Goal: Task Accomplishment & Management: Complete application form

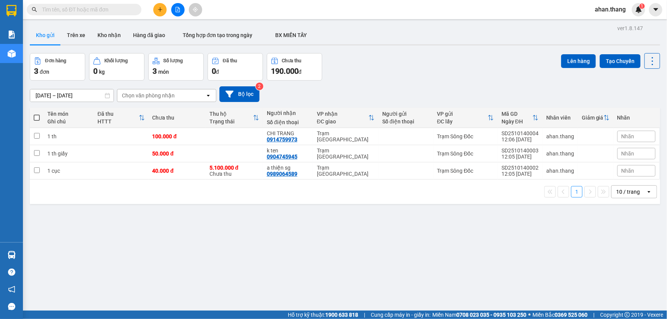
click at [308, 11] on div "Kết quả tìm kiếm ( 0 ) Bộ lọc No Data ahan.thang 1" at bounding box center [333, 9] width 667 height 19
click at [166, 7] on div at bounding box center [177, 9] width 57 height 13
click at [161, 7] on icon "plus" at bounding box center [160, 9] width 5 height 5
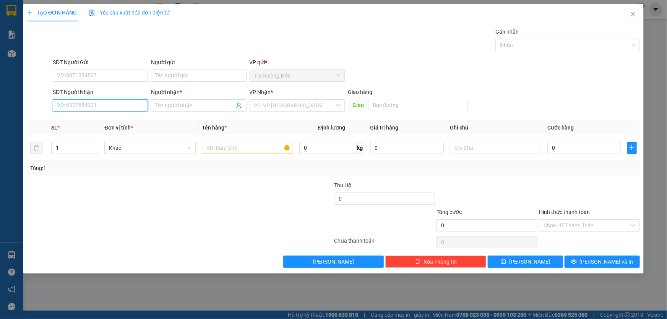
click at [102, 110] on input "SĐT Người Nhận" at bounding box center [100, 105] width 95 height 12
type input "0973008559"
drag, startPoint x: 91, startPoint y: 120, endPoint x: 172, endPoint y: 127, distance: 81.0
click at [92, 120] on div "0973008559 - BÉ CHÍCH" at bounding box center [100, 121] width 86 height 8
type input "BÉ CHÍCH"
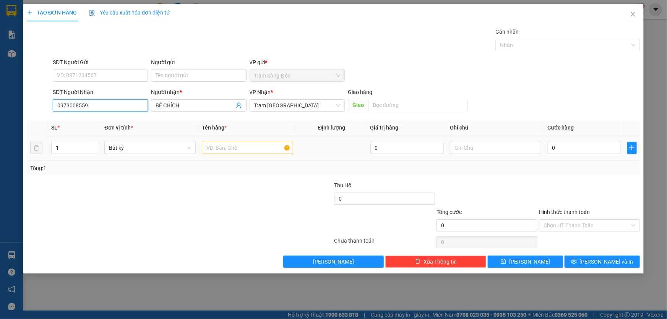
type input "0973008559"
click at [209, 139] on td at bounding box center [248, 148] width 98 height 26
click at [210, 145] on input "text" at bounding box center [247, 148] width 91 height 12
type input "1 th"
click at [566, 148] on input "0" at bounding box center [585, 148] width 74 height 12
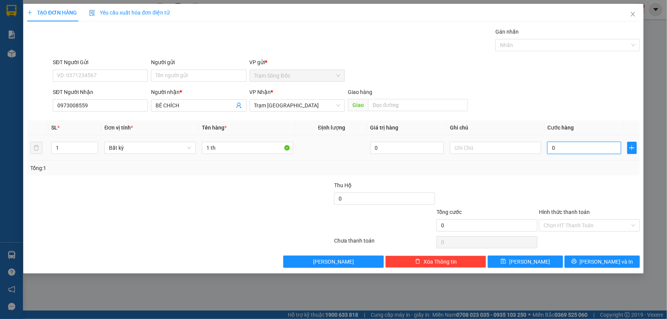
type input "3"
type input "30"
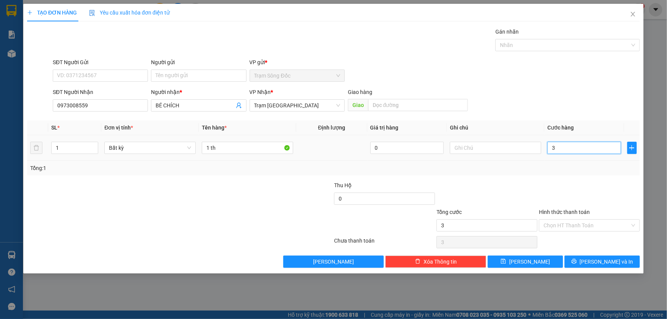
type input "30"
type input "300"
type input "3.000"
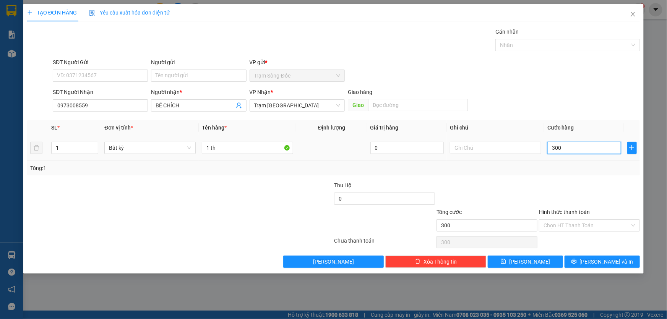
type input "3.000"
type input "30.000"
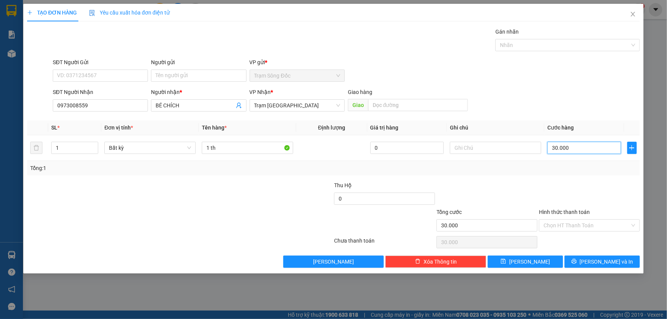
type input "30.000"
drag, startPoint x: 571, startPoint y: 217, endPoint x: 571, endPoint y: 234, distance: 16.4
click at [571, 218] on div "Hình thức thanh toán" at bounding box center [589, 213] width 101 height 11
click at [571, 234] on div "Hình thức thanh toán Chọn HT Thanh Toán" at bounding box center [589, 221] width 101 height 27
click at [574, 228] on input "Hình thức thanh toán" at bounding box center [587, 225] width 86 height 11
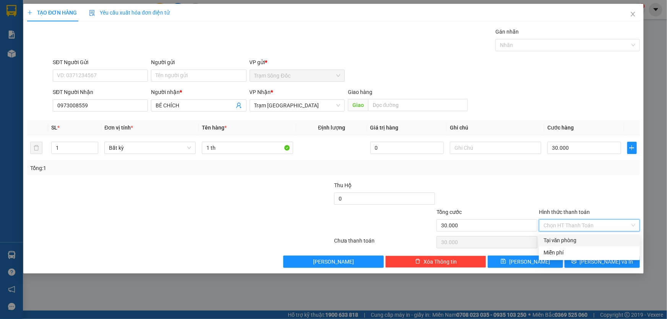
click at [571, 241] on div "Tại văn phòng" at bounding box center [590, 240] width 92 height 8
type input "0"
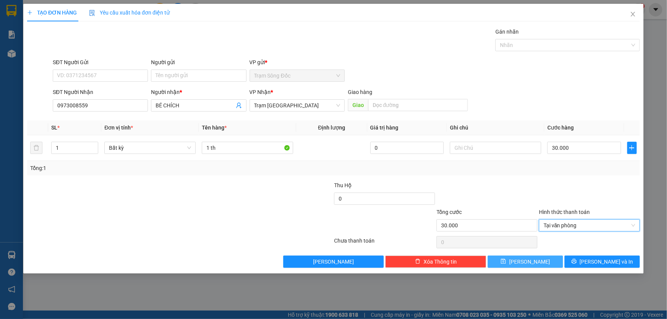
click at [545, 256] on button "[PERSON_NAME]" at bounding box center [525, 262] width 75 height 12
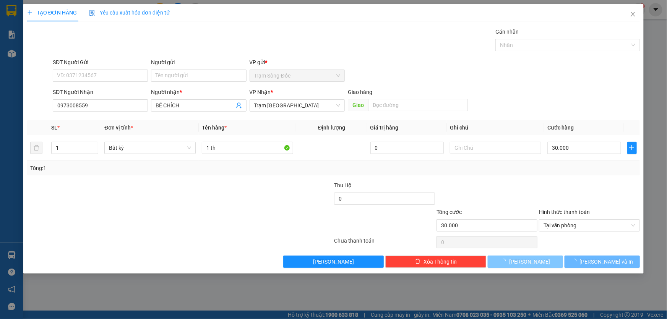
type input "0"
